Goal: Task Accomplishment & Management: Manage account settings

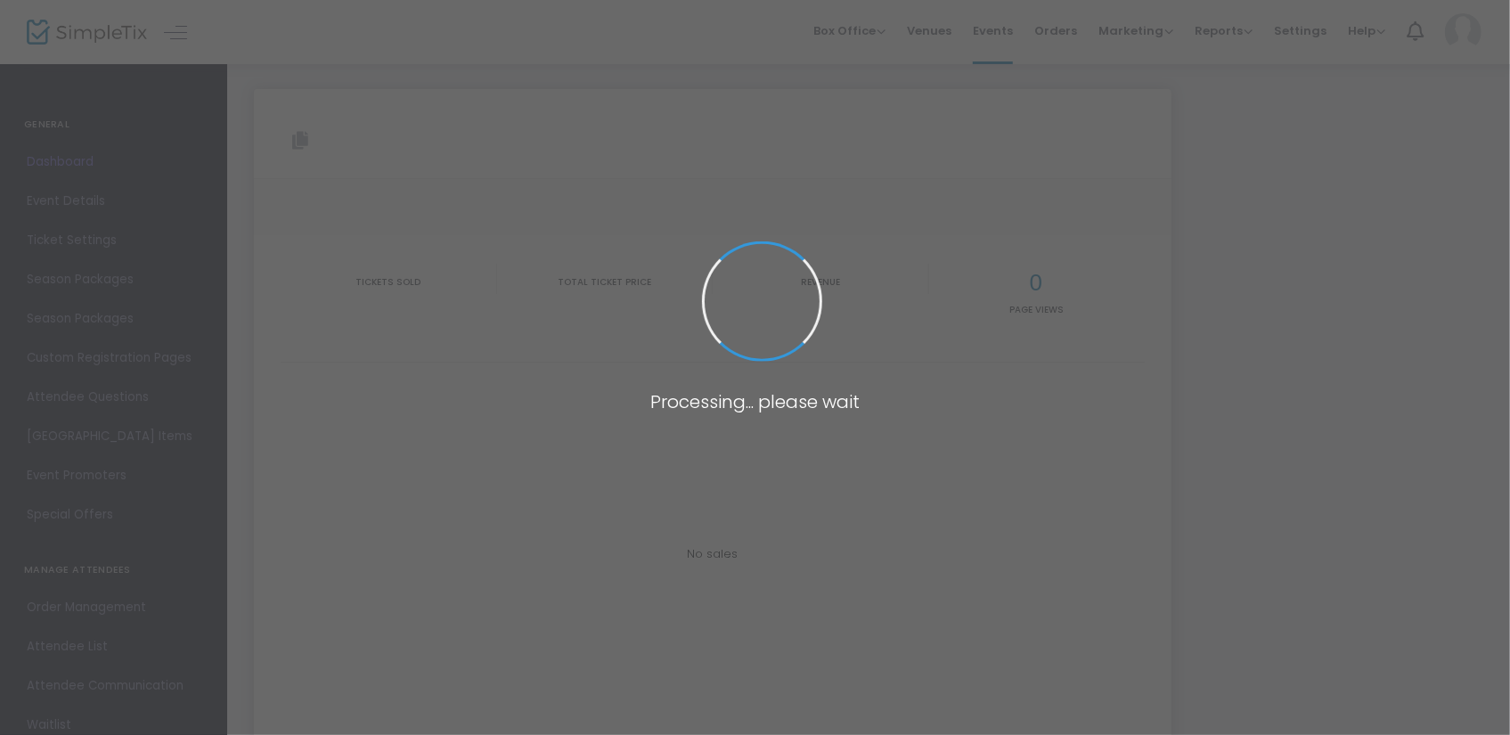
type input "[URL][DOMAIN_NAME][DATE]"
type input "https://www.simpletix.com/e/stars-national-gymnastics-day-carnival-202-tickets-…"
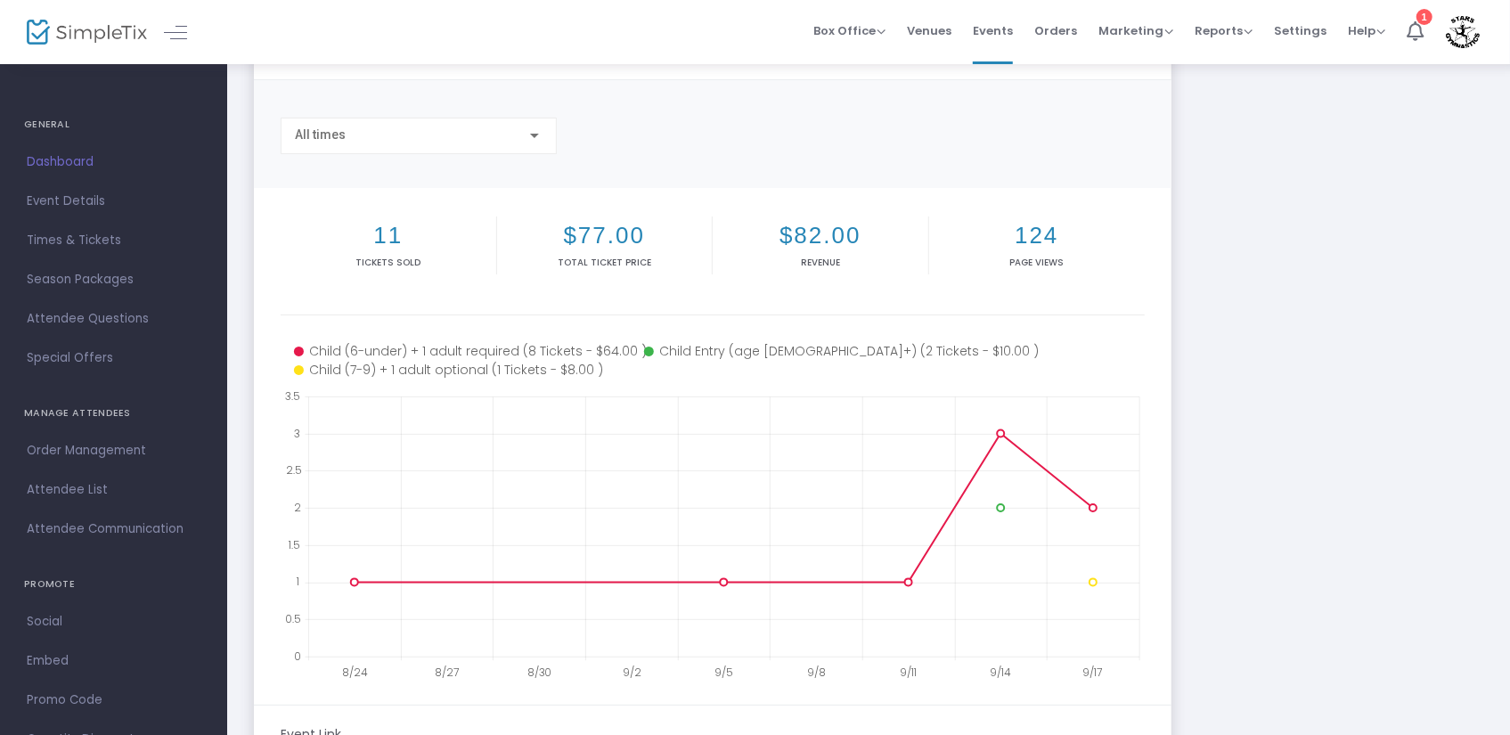
scroll to position [267, 0]
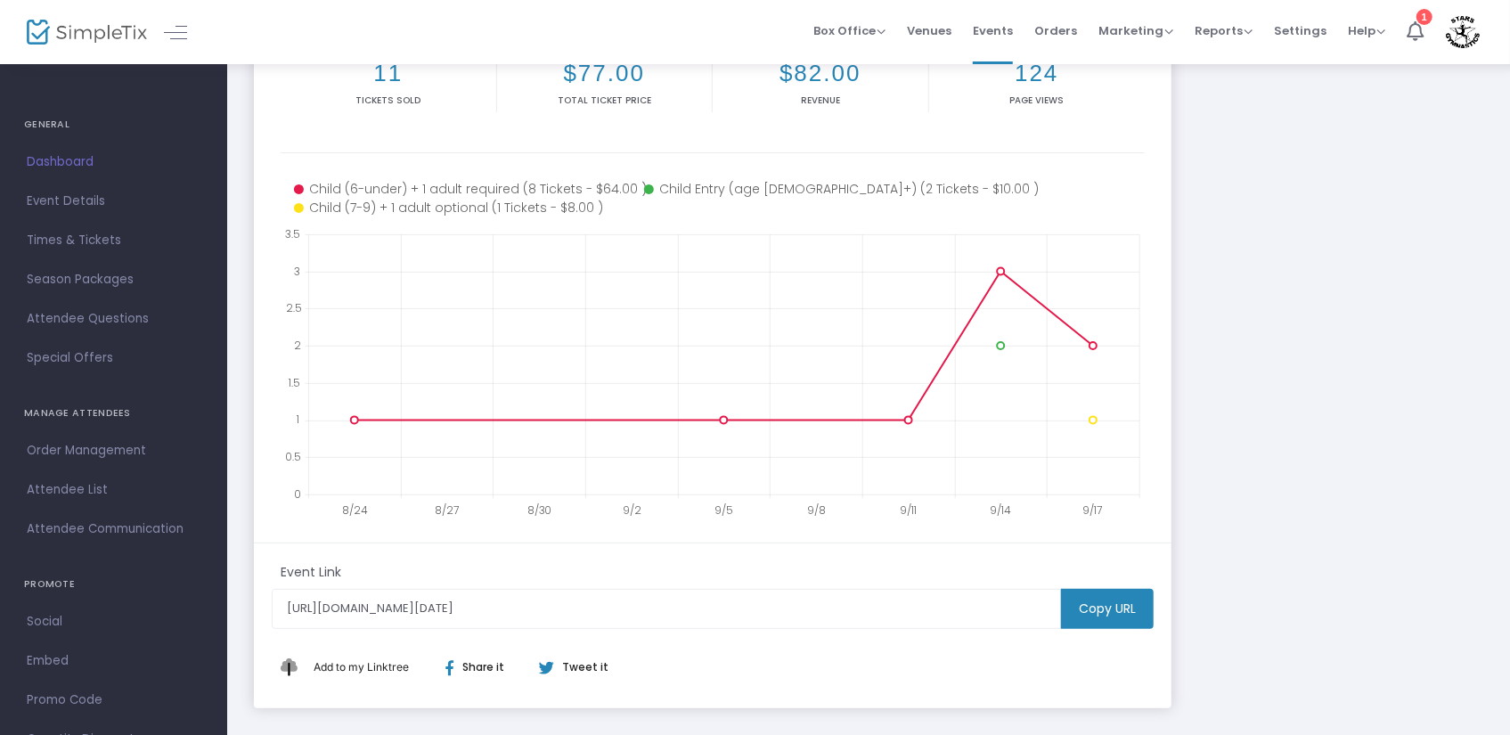
click at [1089, 610] on m-button "Copy URL" at bounding box center [1107, 609] width 93 height 40
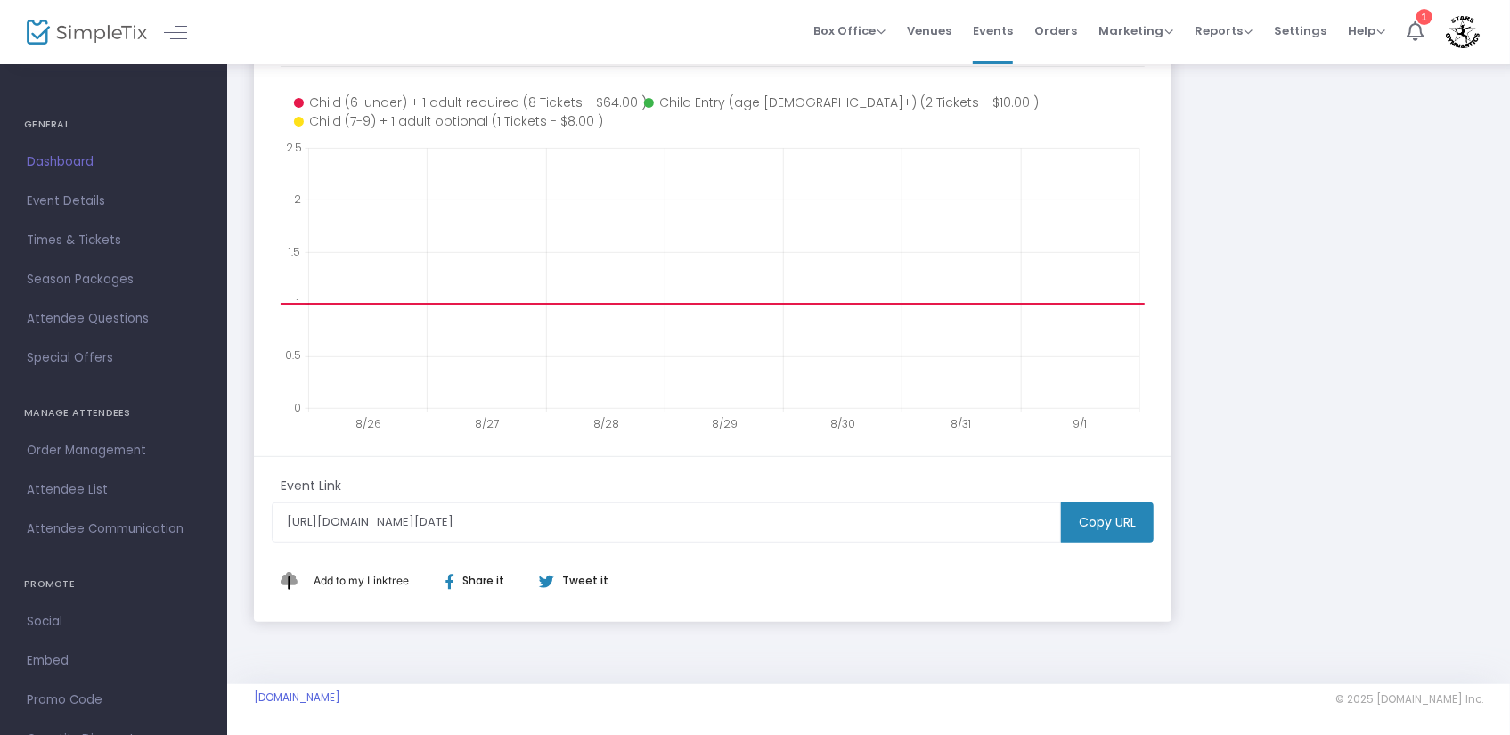
scroll to position [0, 0]
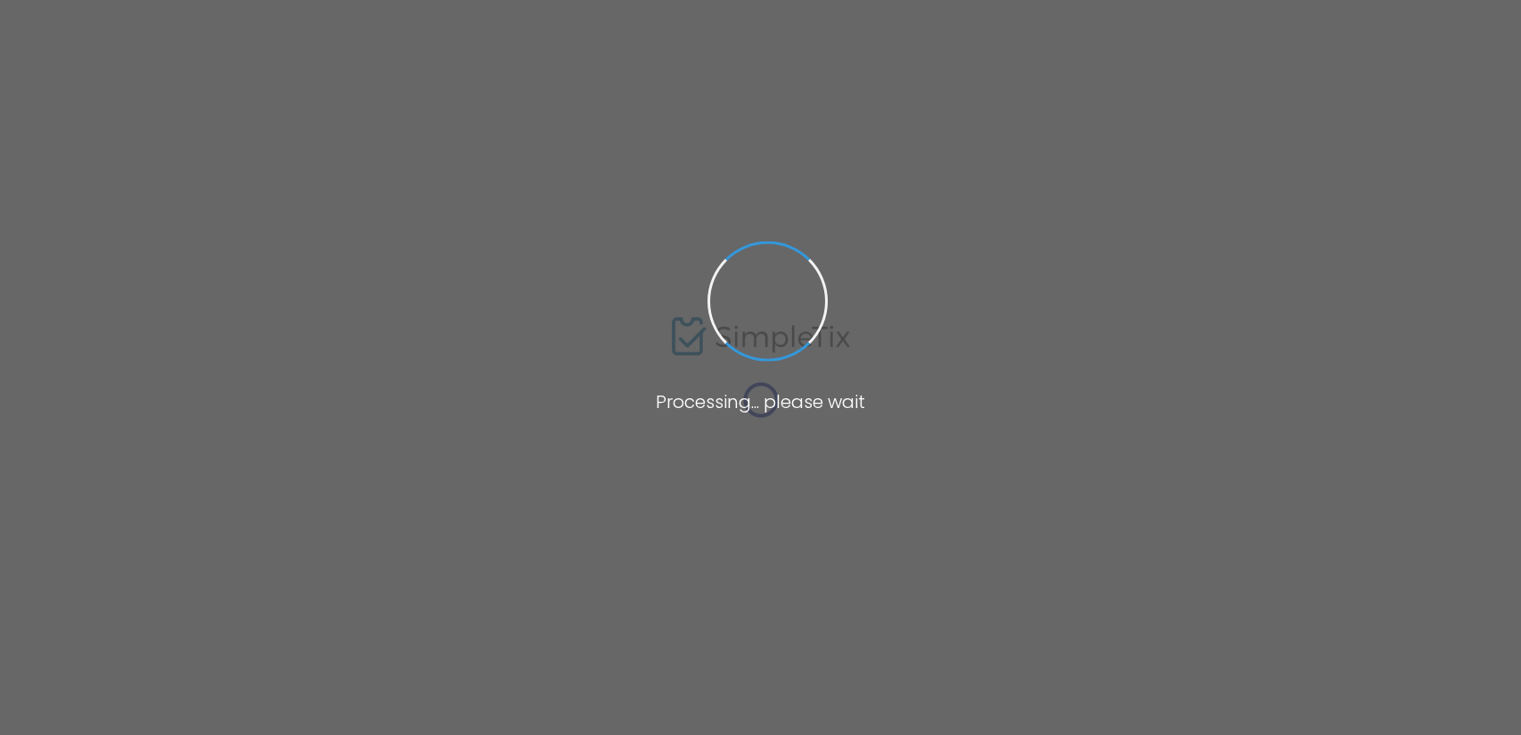
type input "Stars Gymnastics"
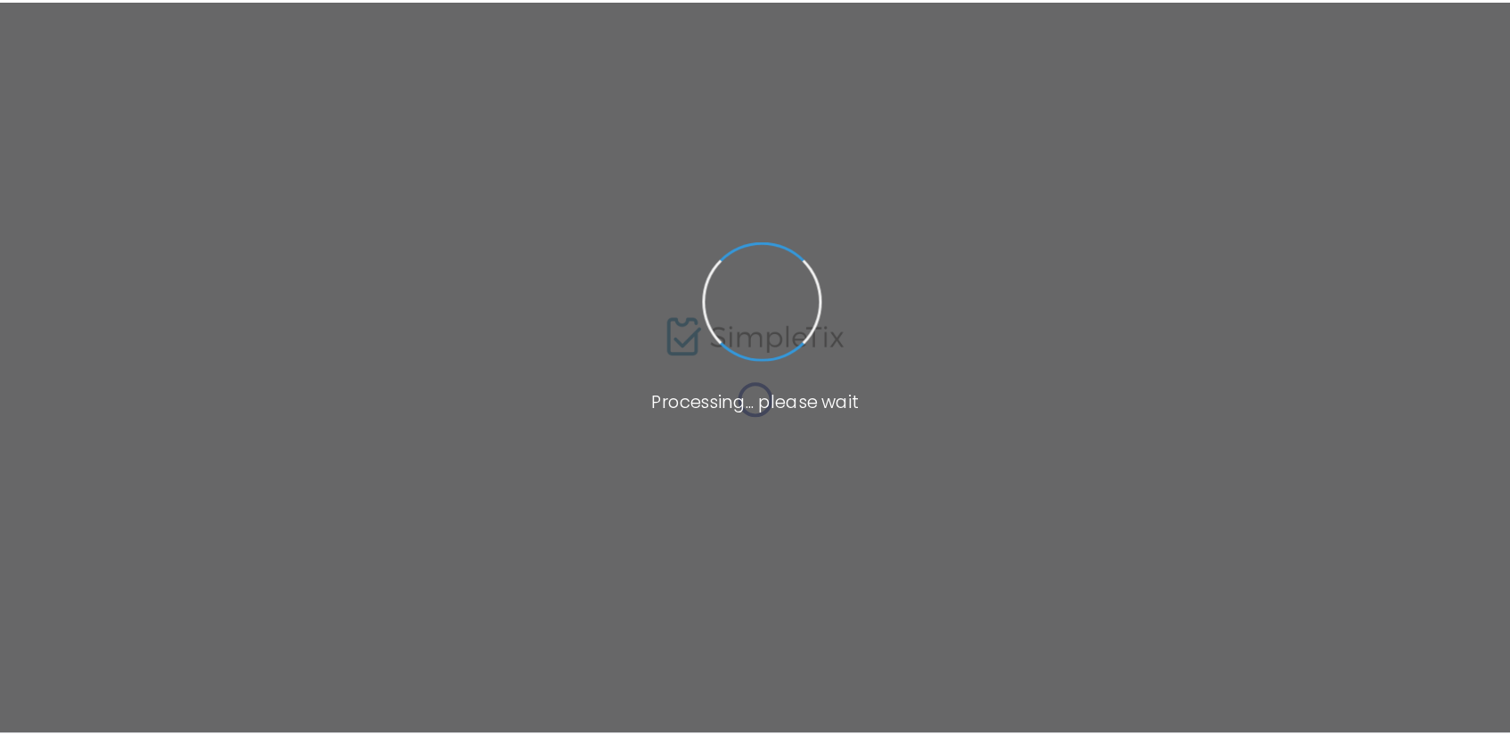
scroll to position [23, 0]
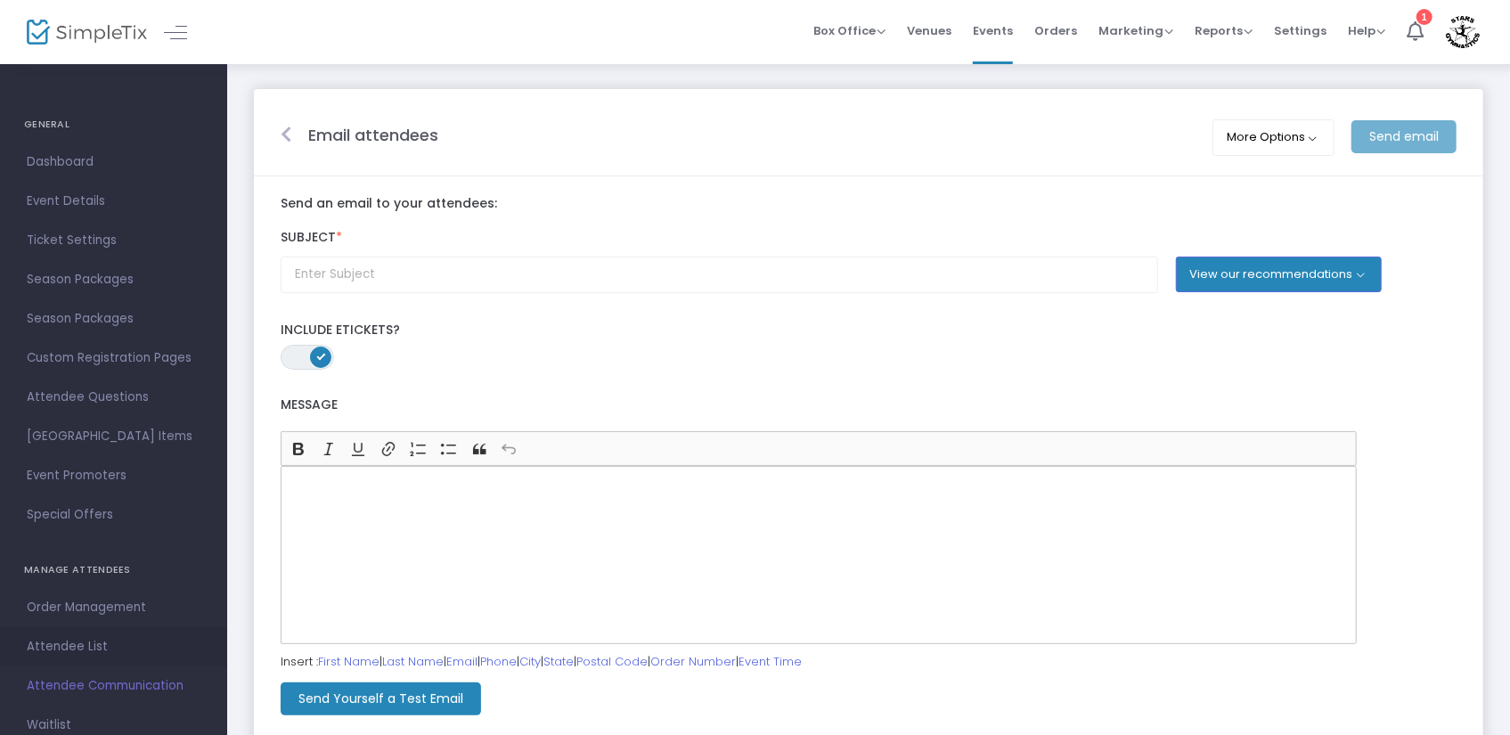
click at [61, 646] on span "Attendee List" at bounding box center [114, 646] width 174 height 23
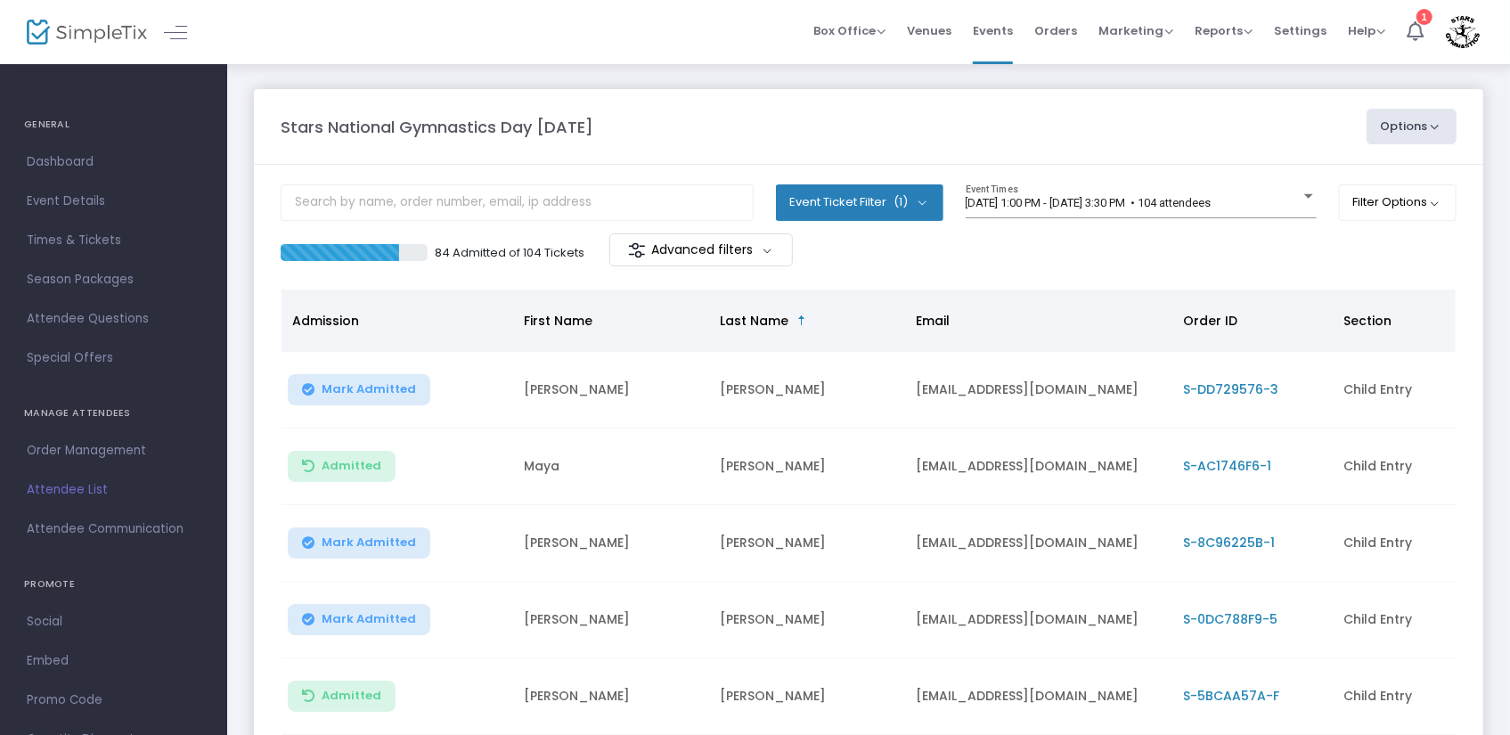
click at [637, 253] on img at bounding box center [637, 250] width 18 height 18
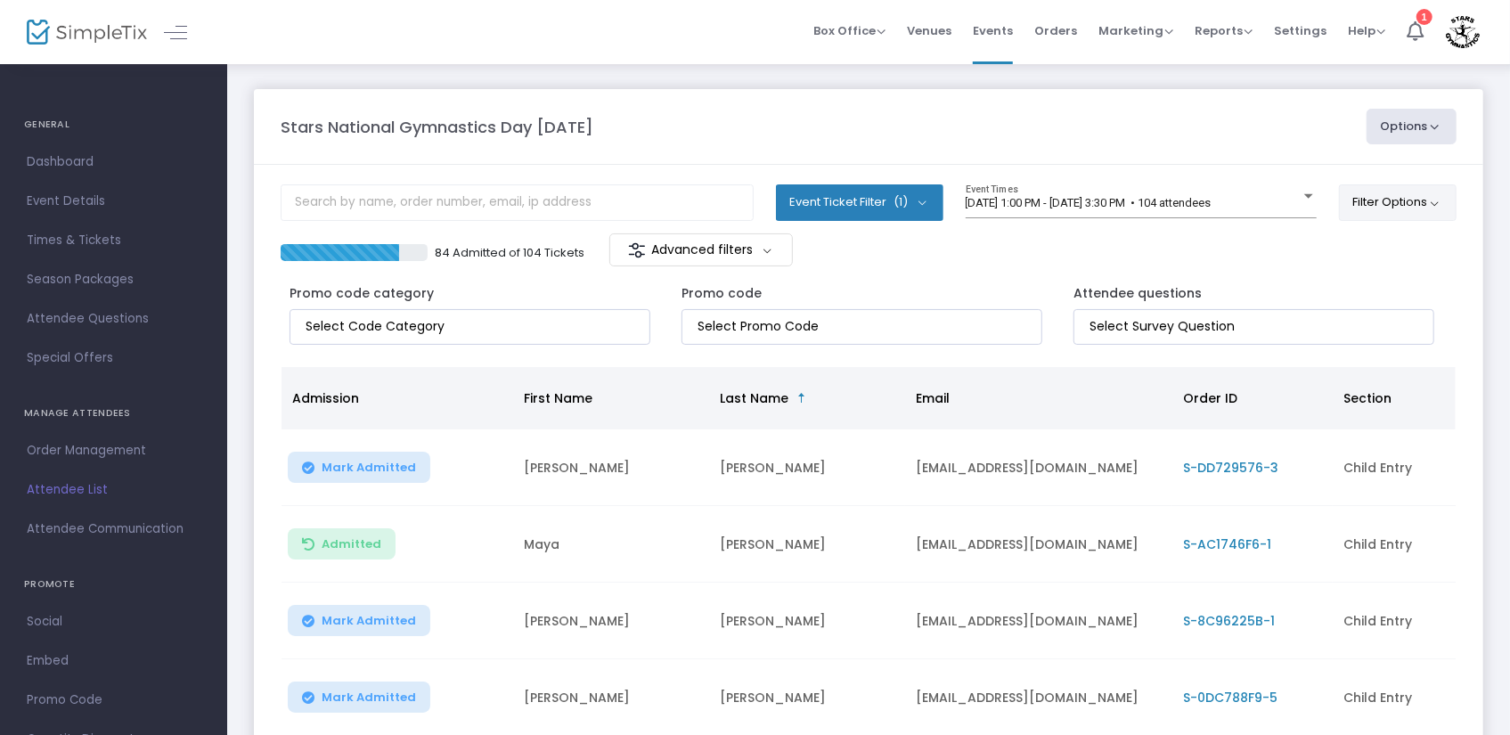
click at [1441, 197] on button "Filter Options" at bounding box center [1398, 202] width 118 height 36
click at [1171, 162] on m-panel-header "Stars National Gymnastics Day [DATE] Options Export List Print Name Tags Export…" at bounding box center [869, 127] width 1230 height 76
click at [663, 249] on m-button "Advanced filters" at bounding box center [701, 249] width 184 height 33
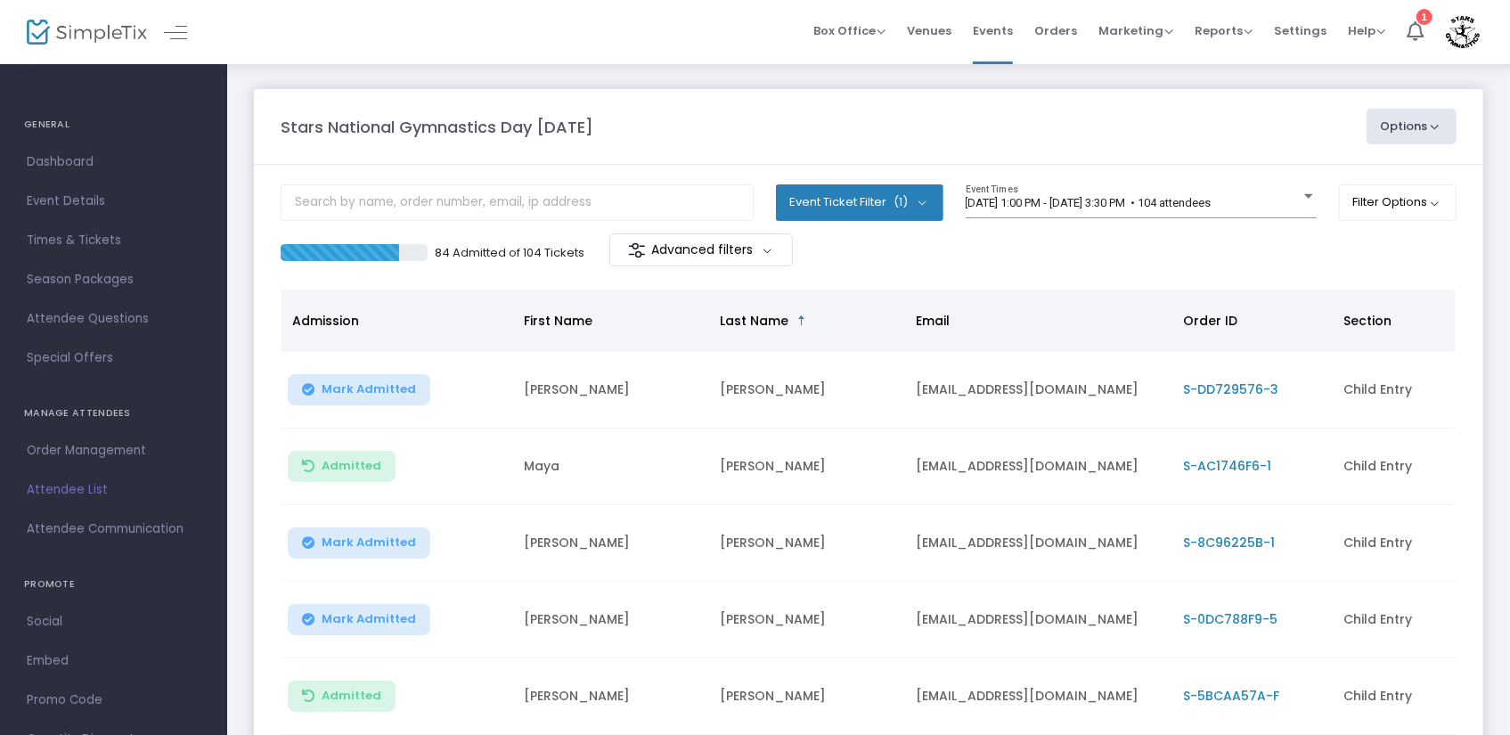
click at [663, 249] on m-button "Advanced filters" at bounding box center [701, 249] width 184 height 33
